Goal: Navigation & Orientation: Go to known website

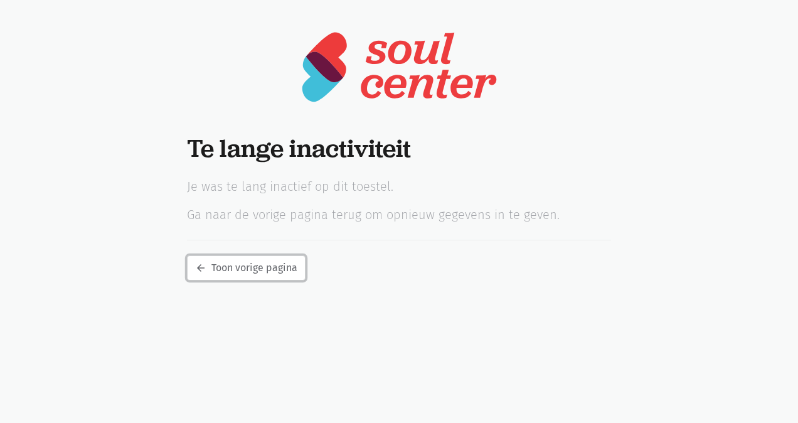
click at [281, 270] on link "arrow_back Toon vorige pagina" at bounding box center [246, 267] width 119 height 25
click at [260, 268] on link "arrow_back Toon vorige pagina" at bounding box center [246, 267] width 119 height 25
